Goal: Navigation & Orientation: Find specific page/section

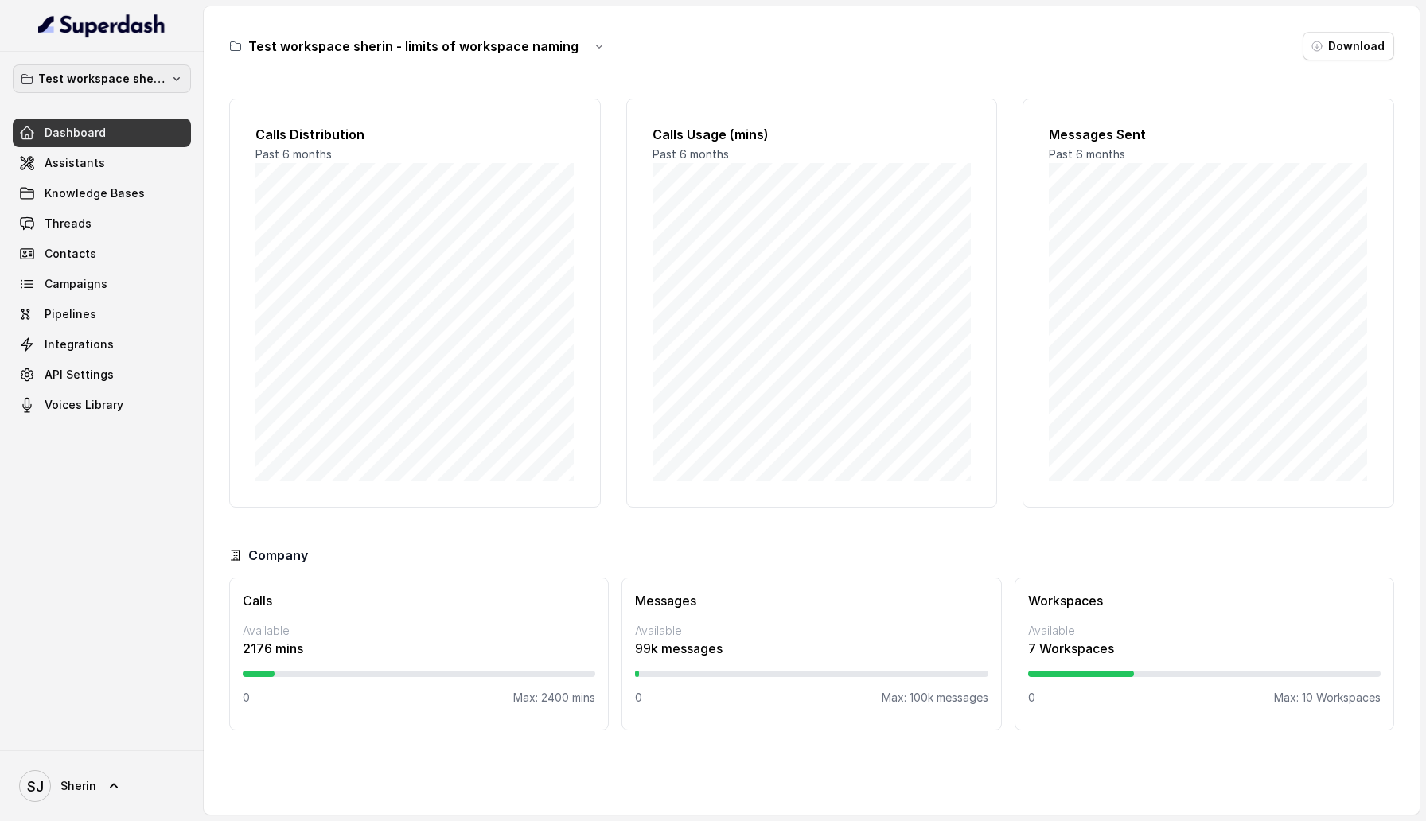
click at [88, 87] on p "Test workspace sherin - limits of workspace naming" at bounding box center [101, 78] width 127 height 19
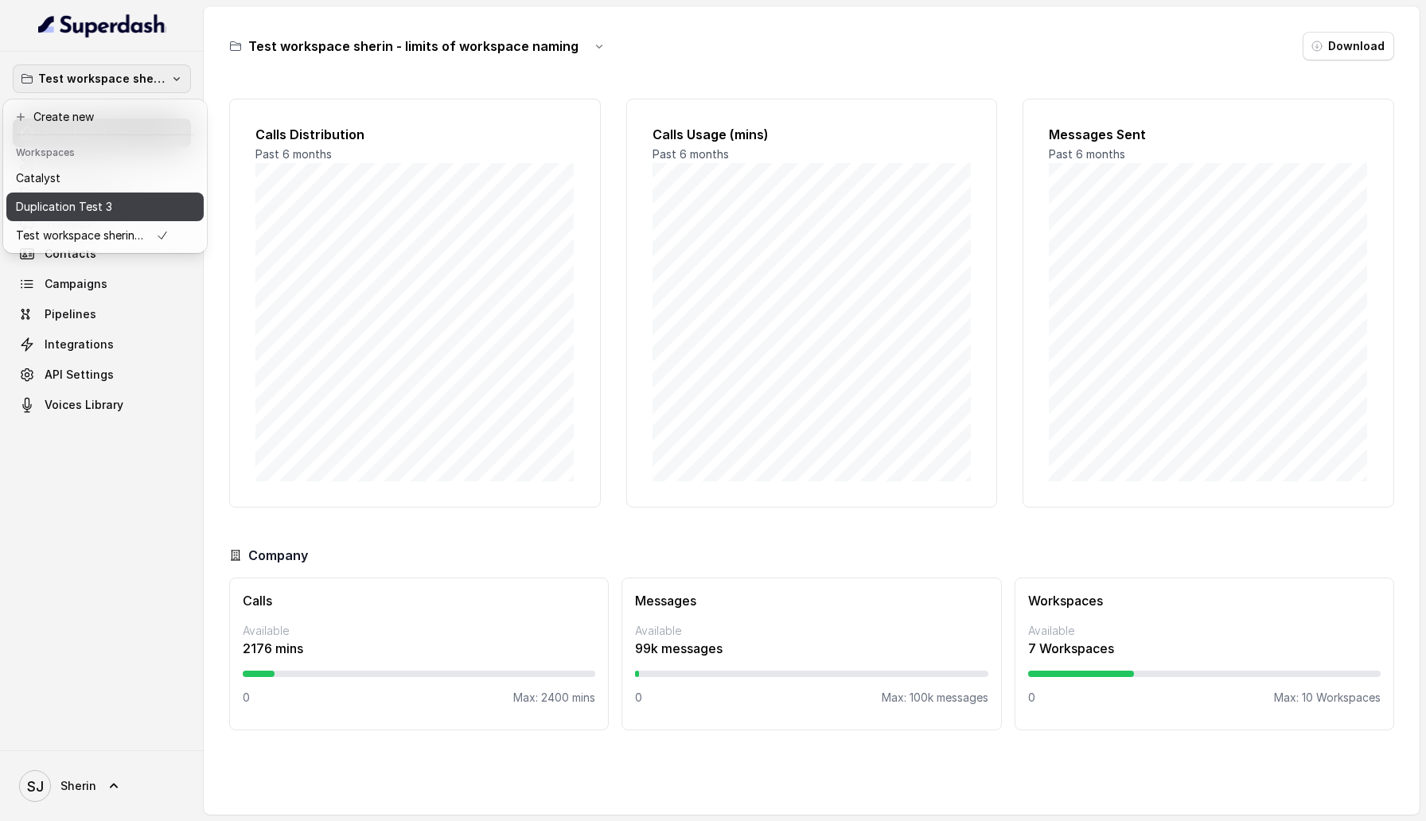
click at [96, 193] on button "Duplication Test 3" at bounding box center [104, 207] width 197 height 29
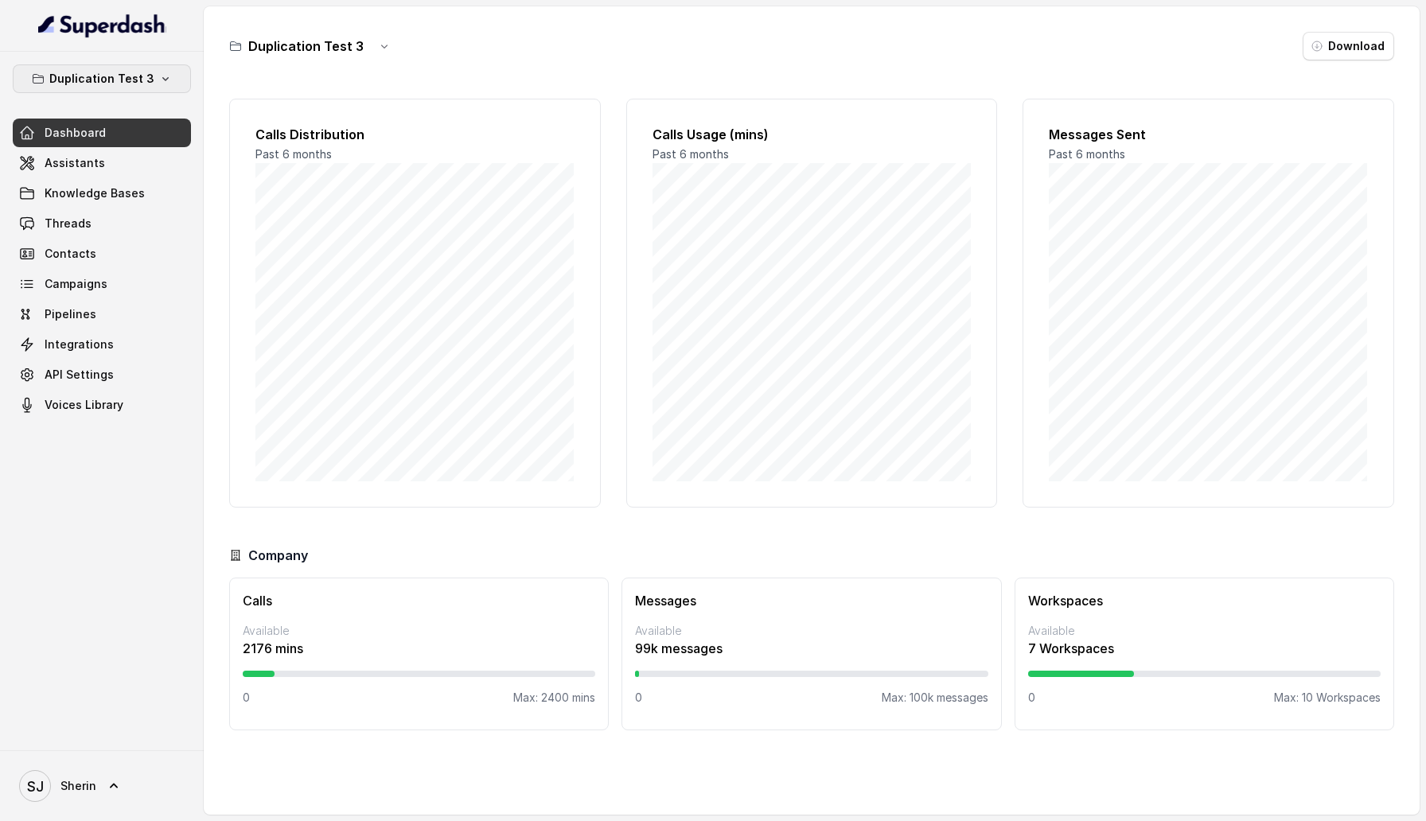
click at [115, 86] on p "Duplication Test 3" at bounding box center [101, 78] width 105 height 19
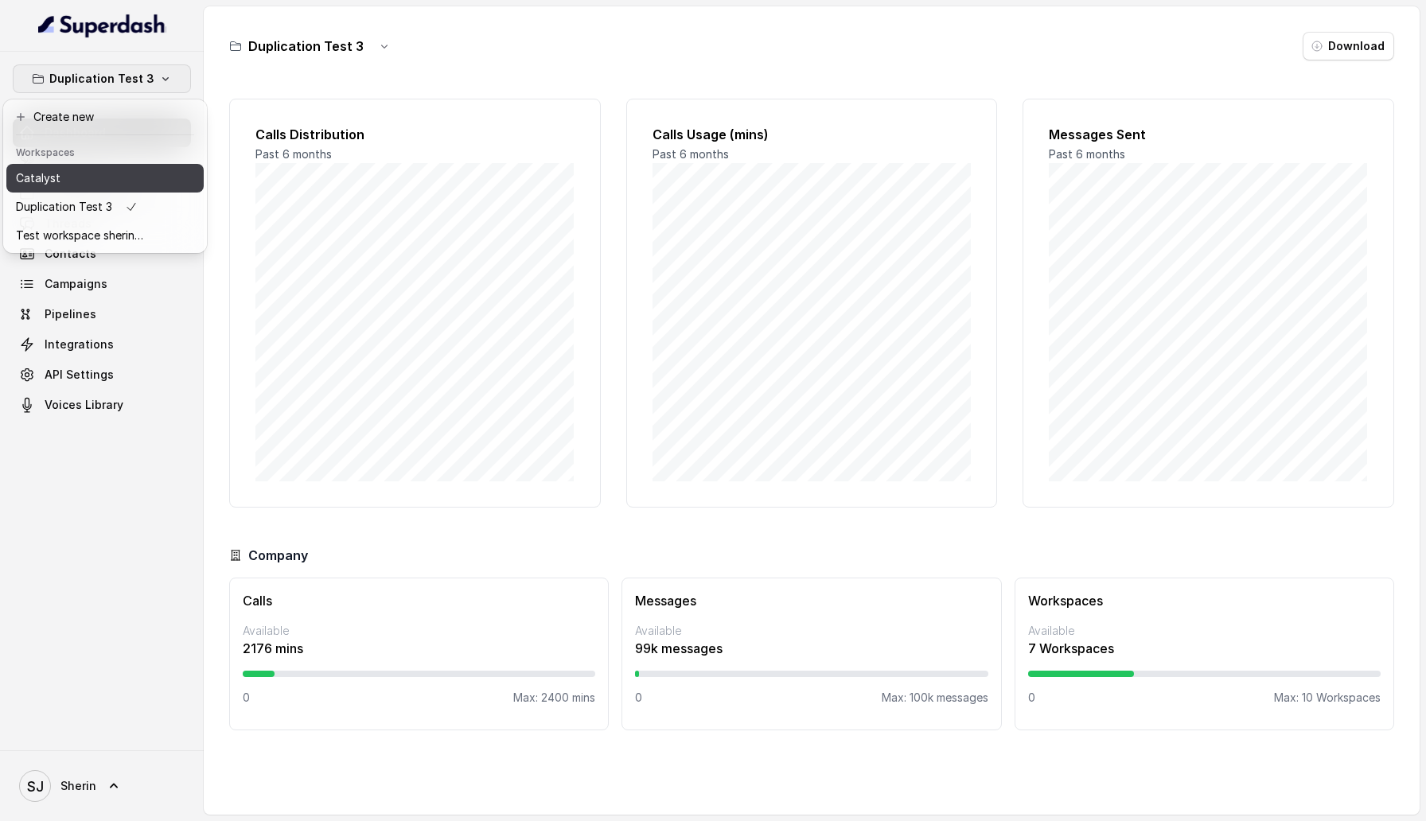
click at [111, 173] on div "Catalyst" at bounding box center [79, 178] width 127 height 19
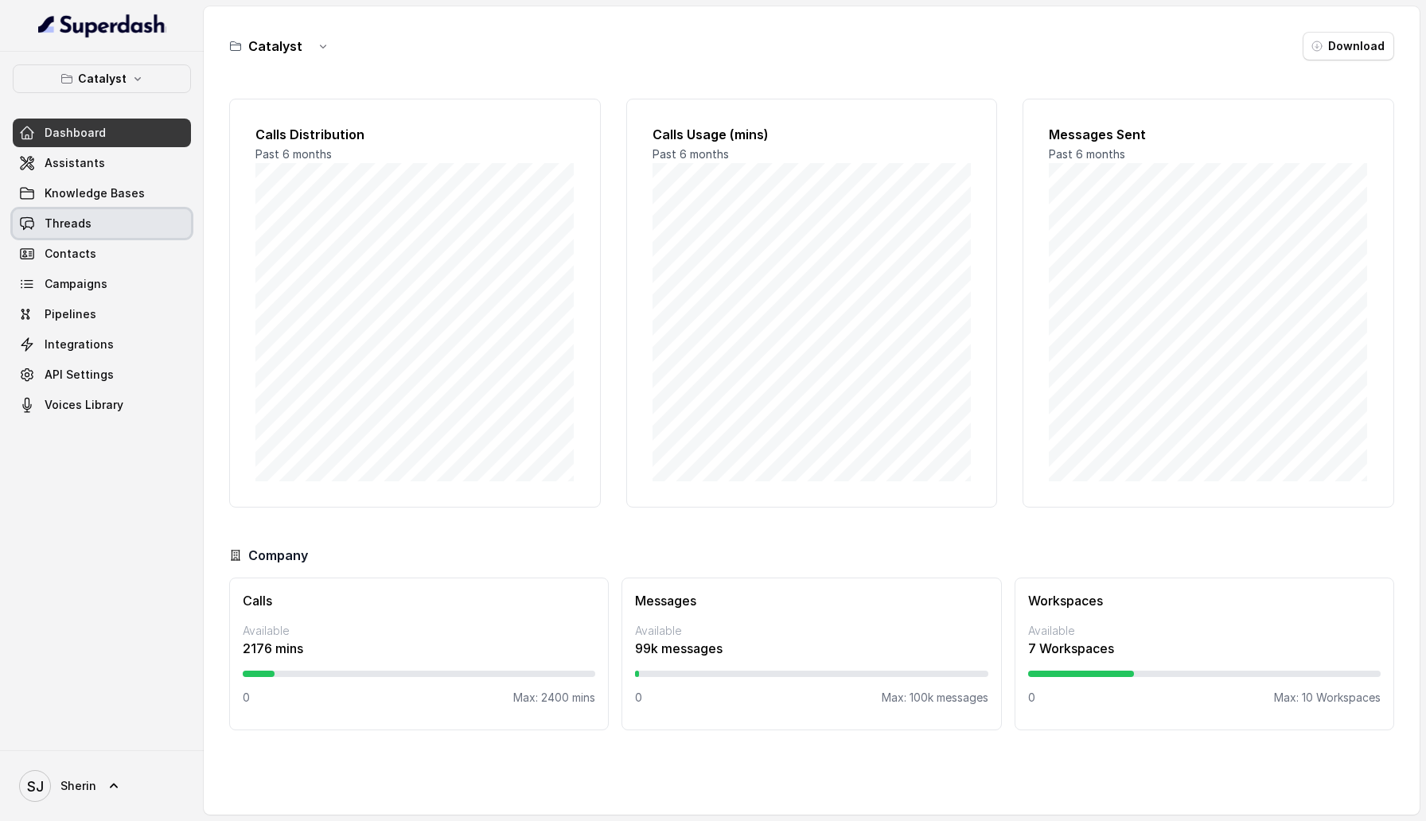
click at [105, 234] on link "Threads" at bounding box center [102, 223] width 178 height 29
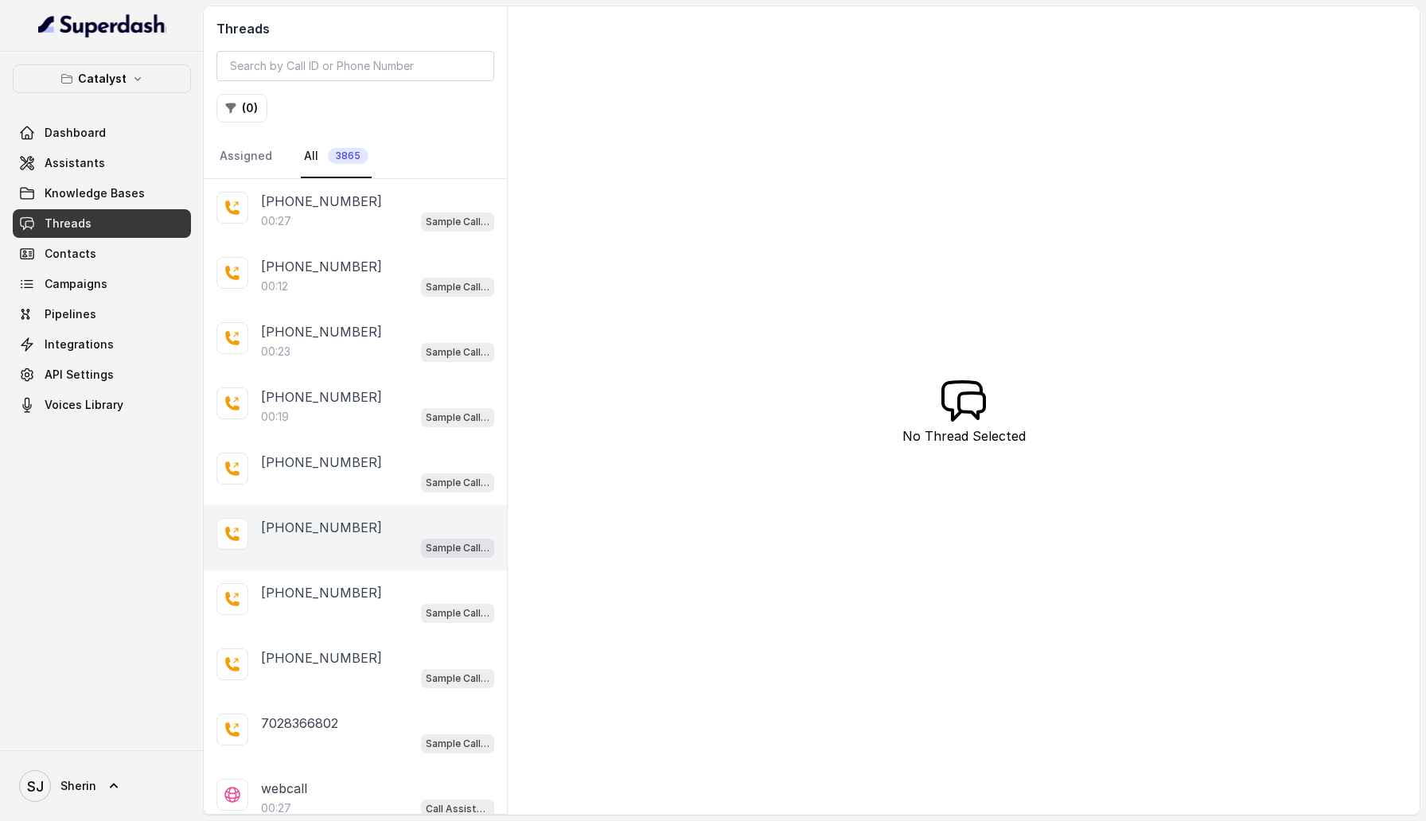
click at [370, 558] on div "[PHONE_NUMBER] Sample Call Assistant" at bounding box center [355, 537] width 303 height 65
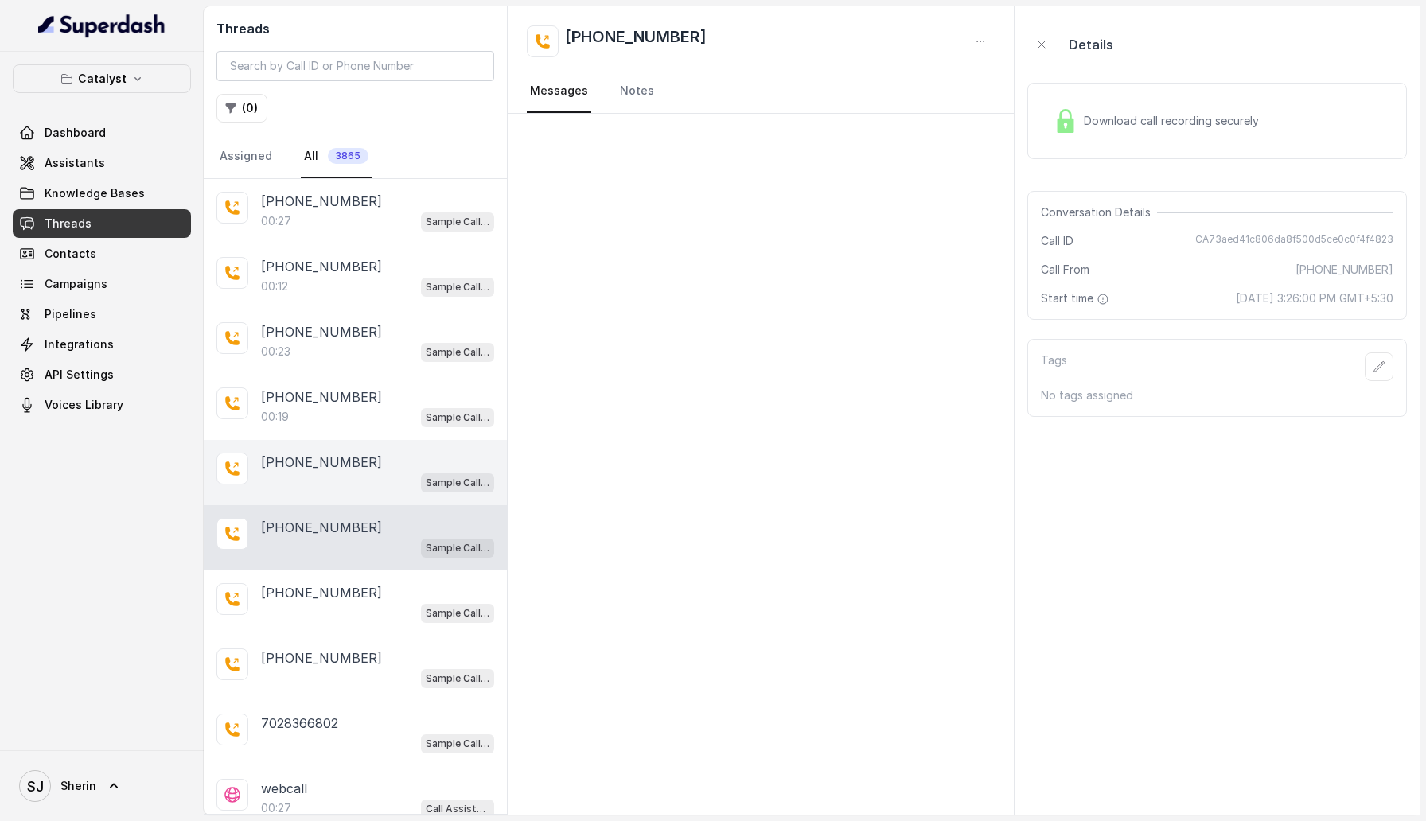
click at [372, 465] on div "[PHONE_NUMBER]" at bounding box center [377, 462] width 233 height 19
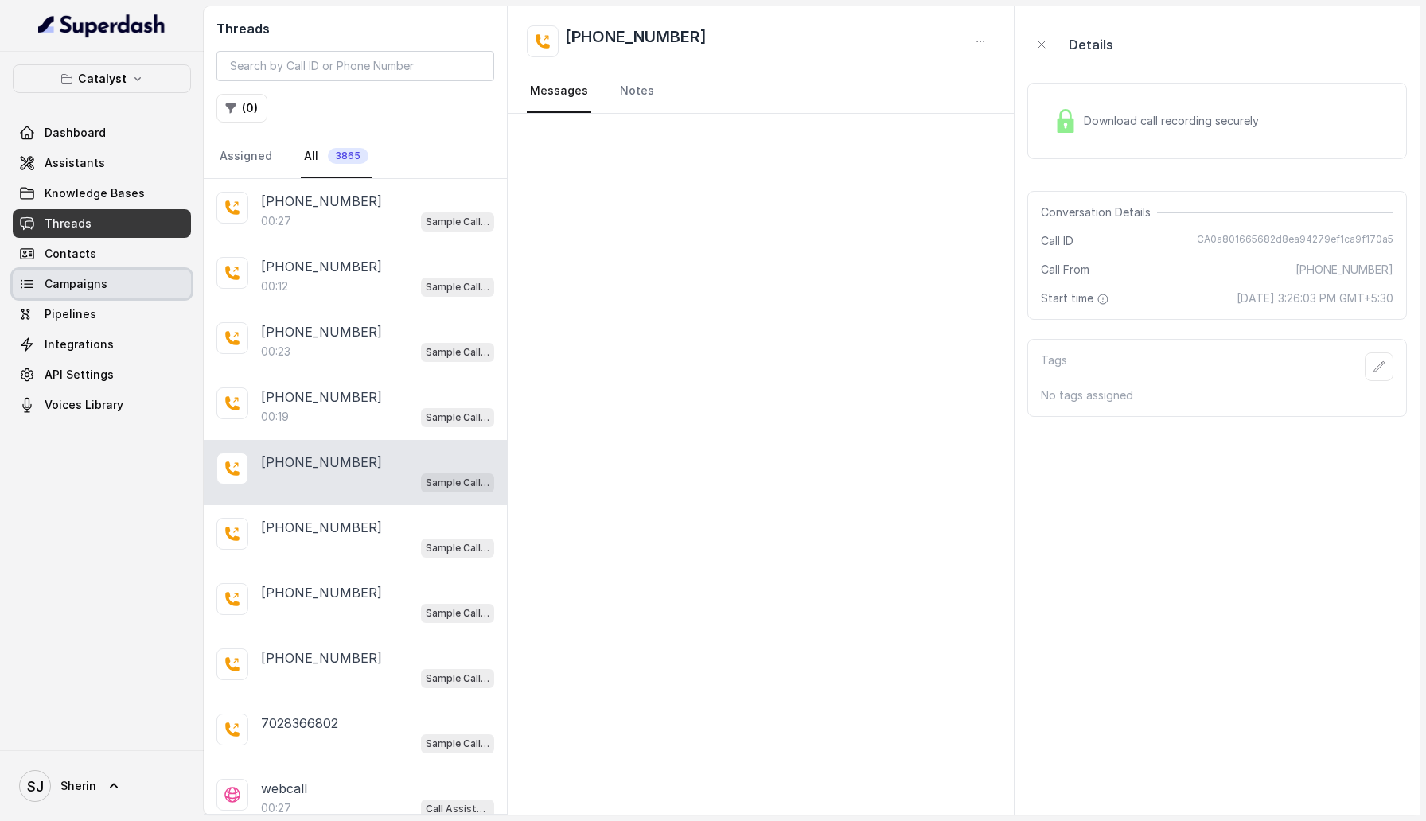
click at [87, 282] on span "Campaigns" at bounding box center [76, 284] width 63 height 16
